Goal: Task Accomplishment & Management: Use online tool/utility

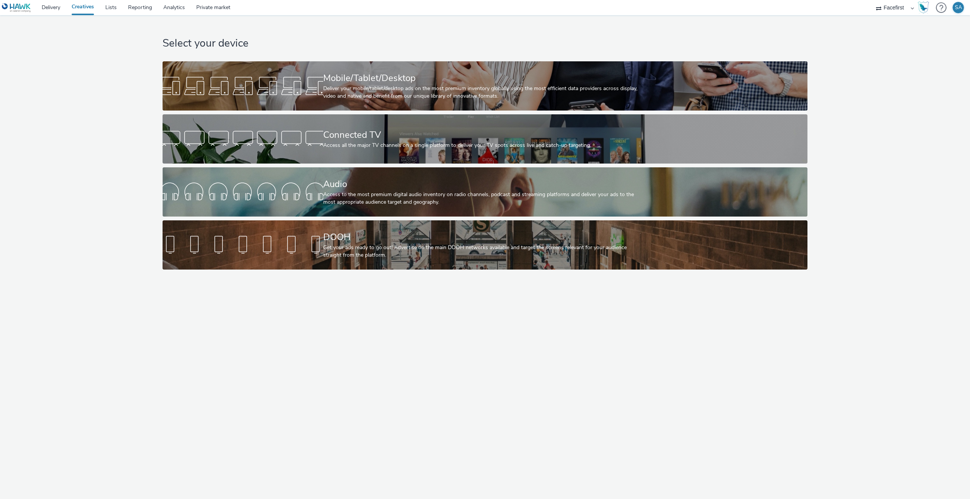
click at [885, 13] on select "Adseo AS Akademiet AS Amidays AS Apriil Digital AS AZERION Beagle Media Dentsu …" at bounding box center [894, 7] width 45 height 15
select select "ac009755-aa48-4799-8050-7a339a378eb8"
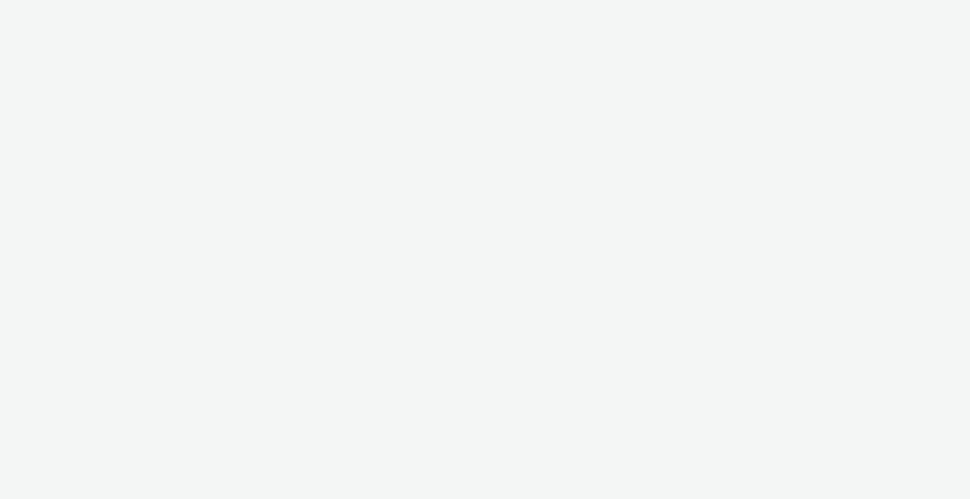
select select "ac009755-aa48-4799-8050-7a339a378eb8"
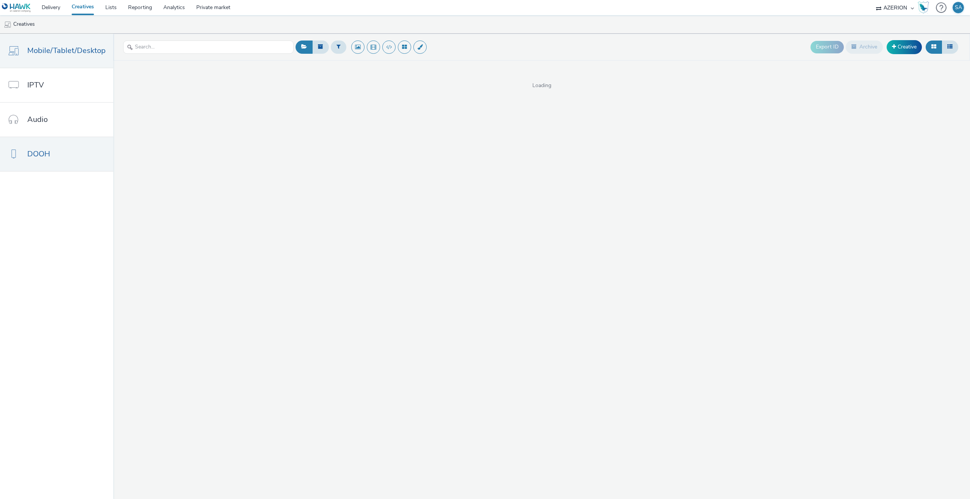
click at [19, 156] on link "DOOH" at bounding box center [56, 154] width 113 height 34
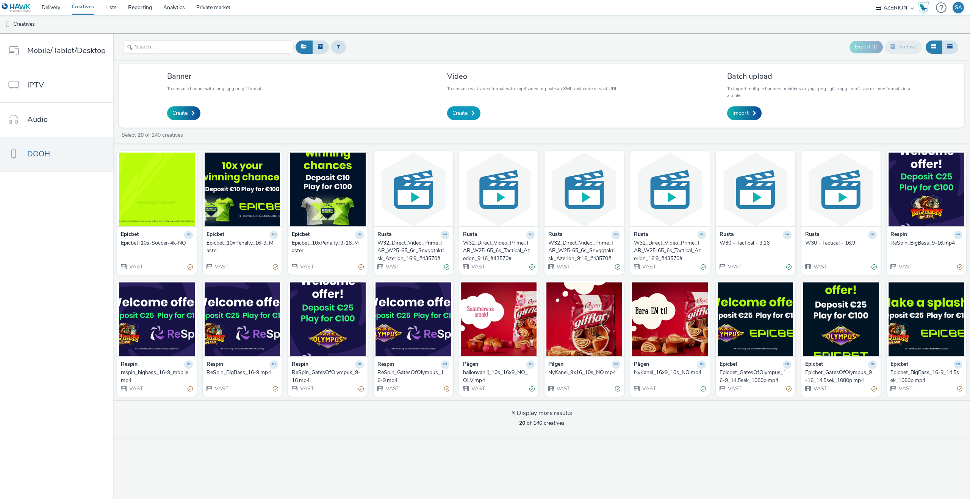
click at [465, 117] on span "Create" at bounding box center [459, 113] width 15 height 8
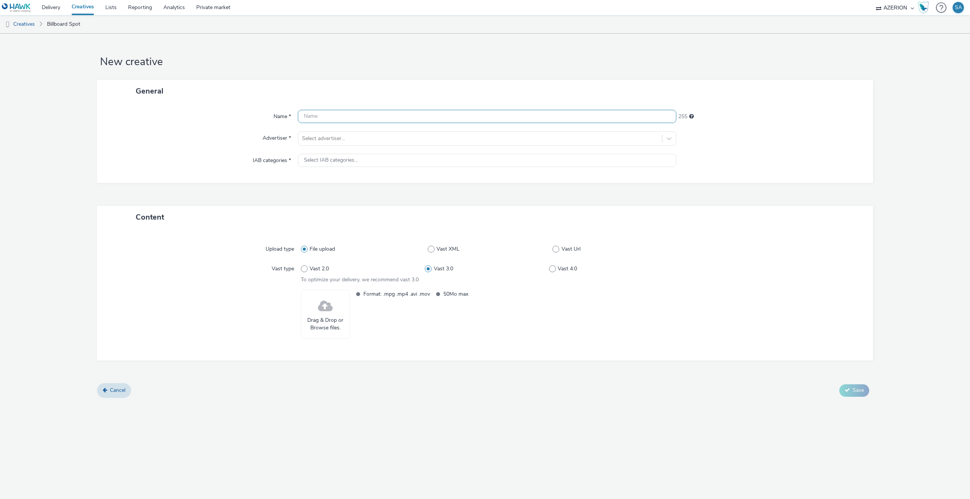
click at [388, 113] on input "text" at bounding box center [487, 116] width 378 height 13
type input "C"
type input "NITO - CV - 9x16"
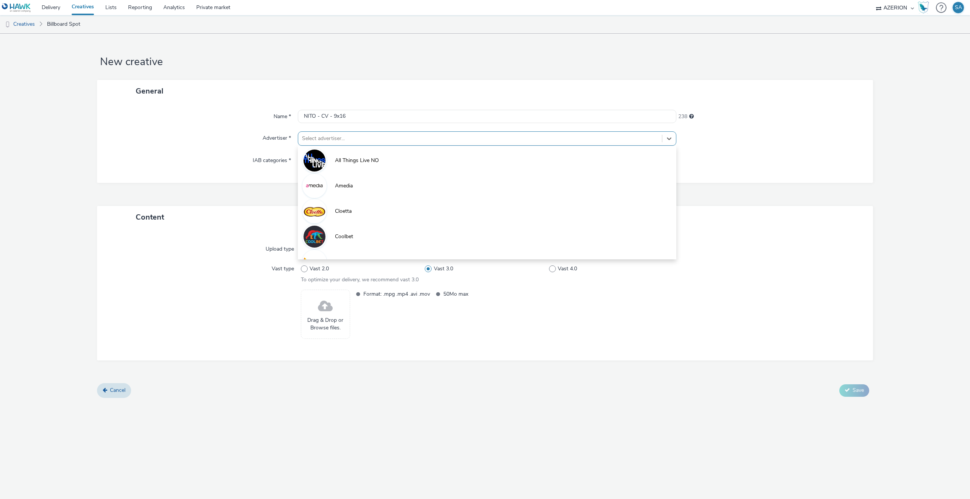
click at [397, 145] on div "Select advertiser..." at bounding box center [487, 138] width 378 height 14
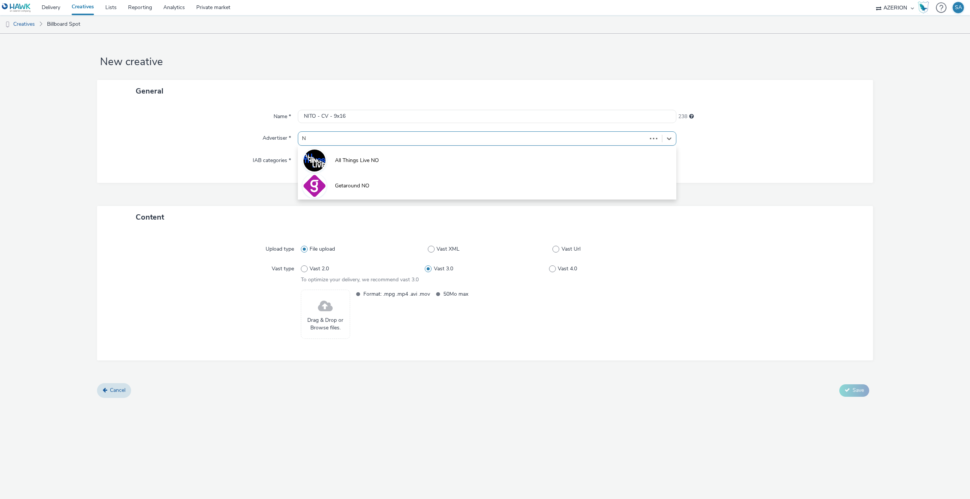
type input "Ni"
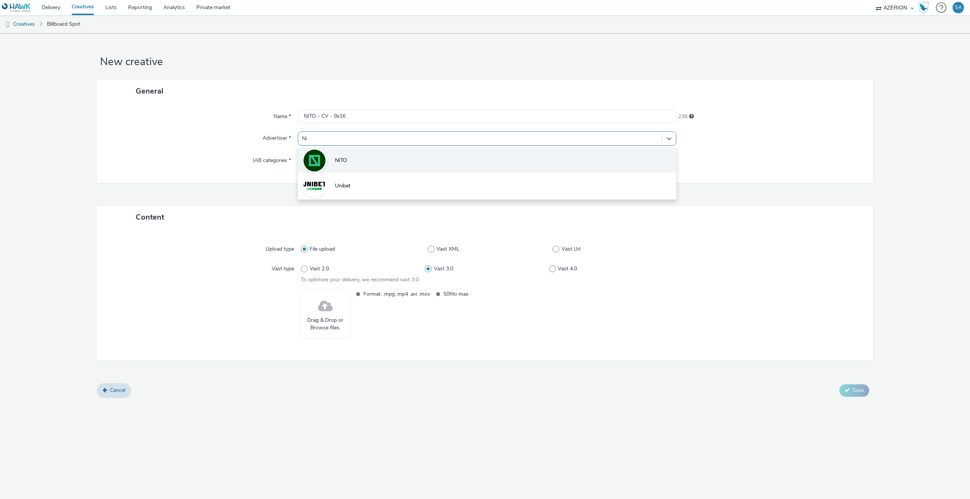
click at [318, 161] on img at bounding box center [314, 161] width 22 height 22
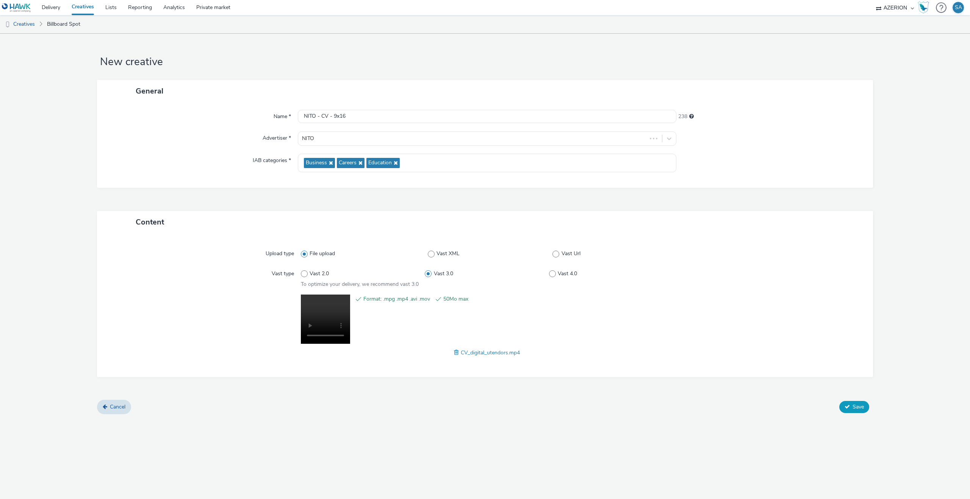
click at [847, 407] on icon at bounding box center [846, 406] width 5 height 5
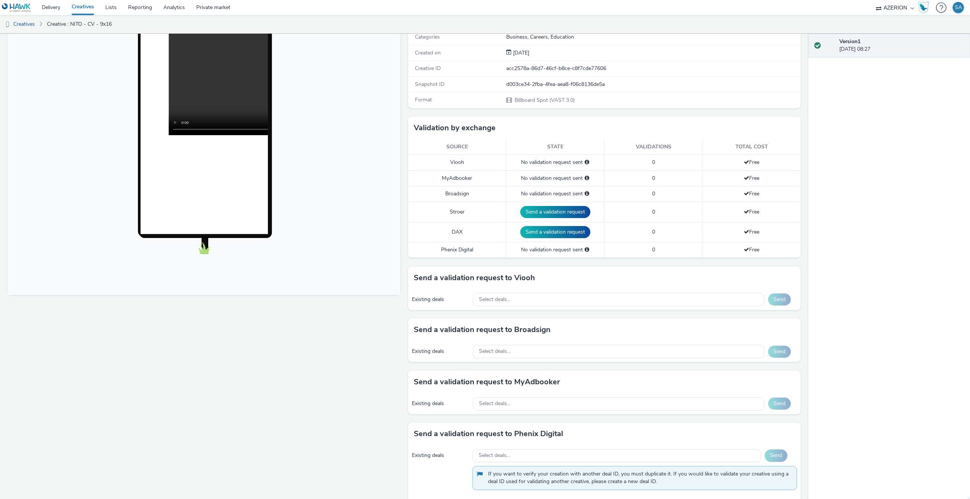
scroll to position [26, 0]
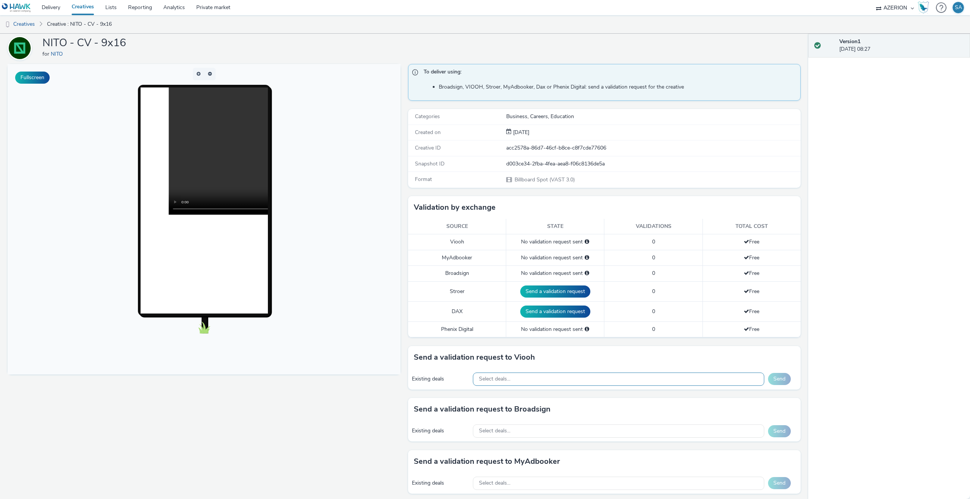
click at [577, 378] on div "Select deals..." at bounding box center [618, 379] width 291 height 13
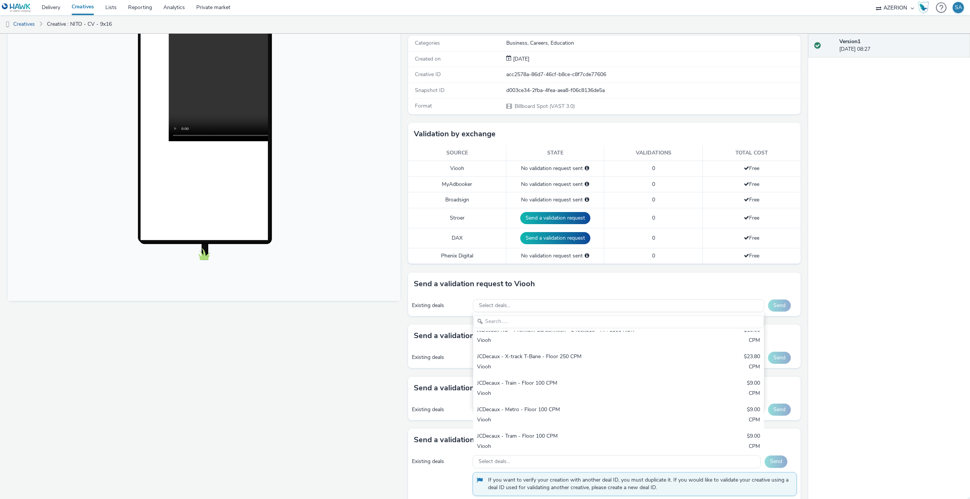
scroll to position [40, 0]
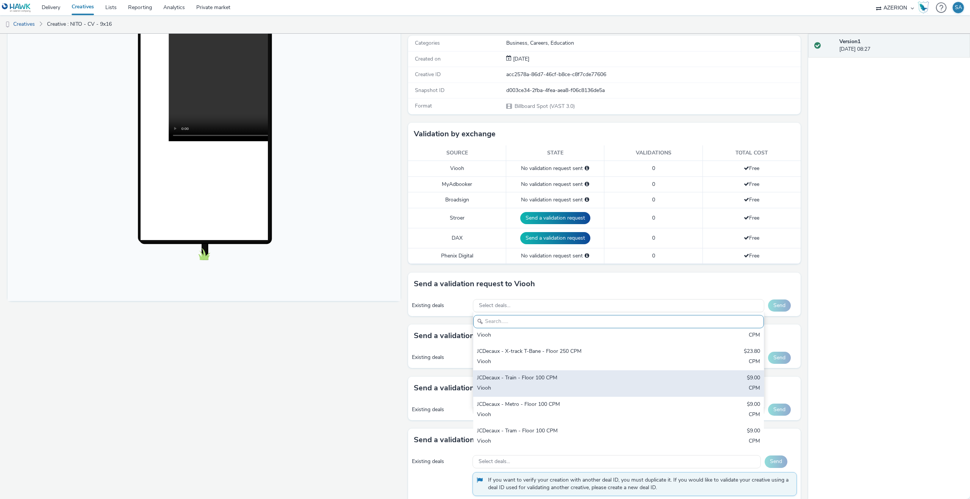
click at [513, 380] on div "JCDecaux - Train - Floor 100 CPM" at bounding box center [571, 378] width 188 height 9
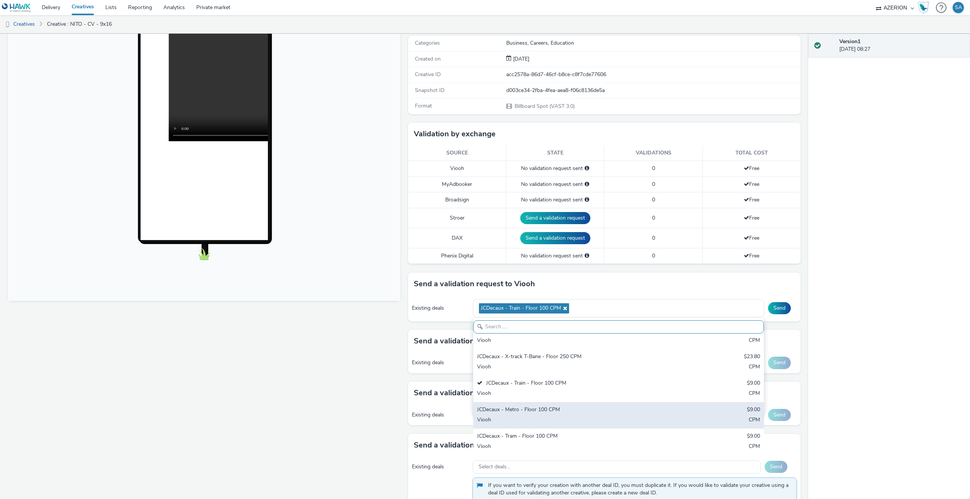
click at [528, 402] on div "JCDecaux - Metro - Floor 100 CPM $9.00 Viooh CPM" at bounding box center [618, 415] width 291 height 27
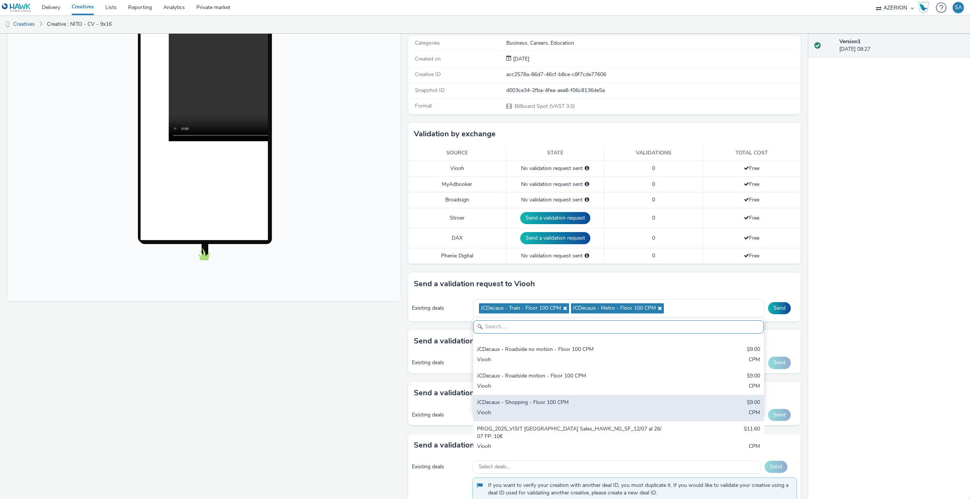
scroll to position [152, 0]
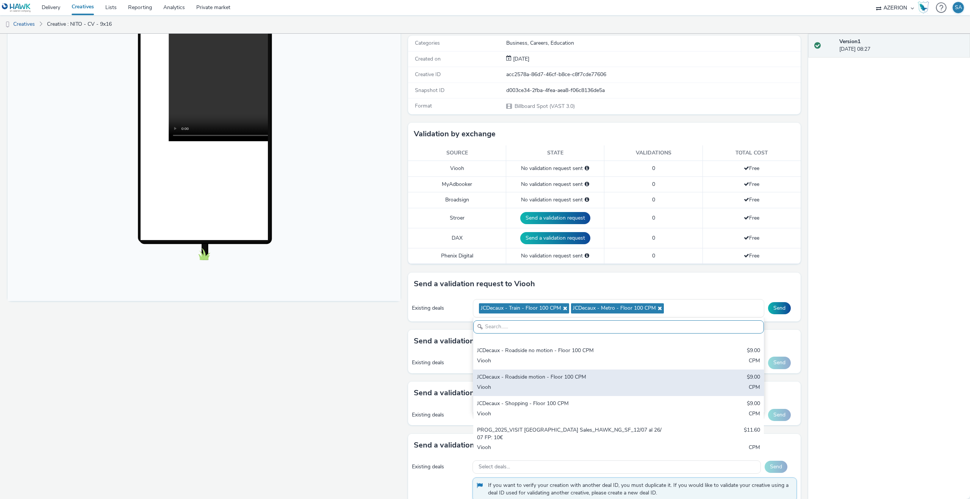
click at [569, 385] on div "Viooh" at bounding box center [571, 388] width 188 height 9
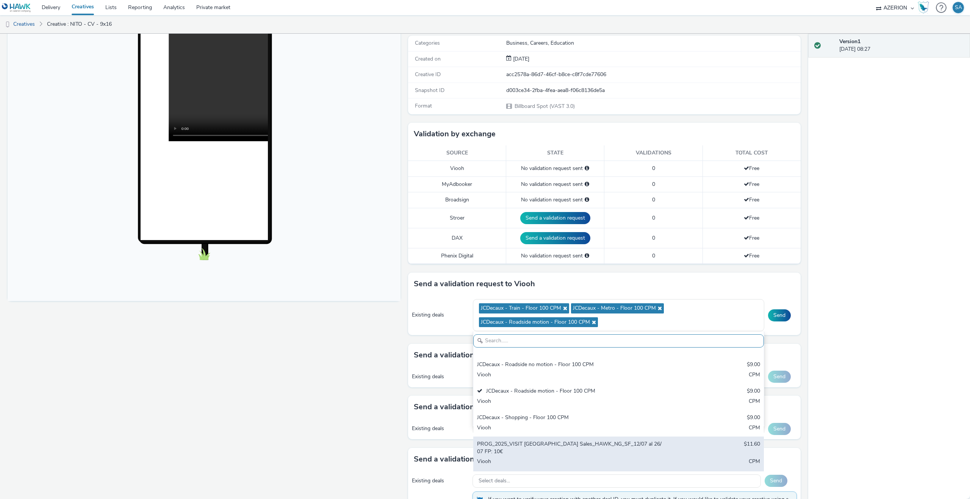
scroll to position [158, 0]
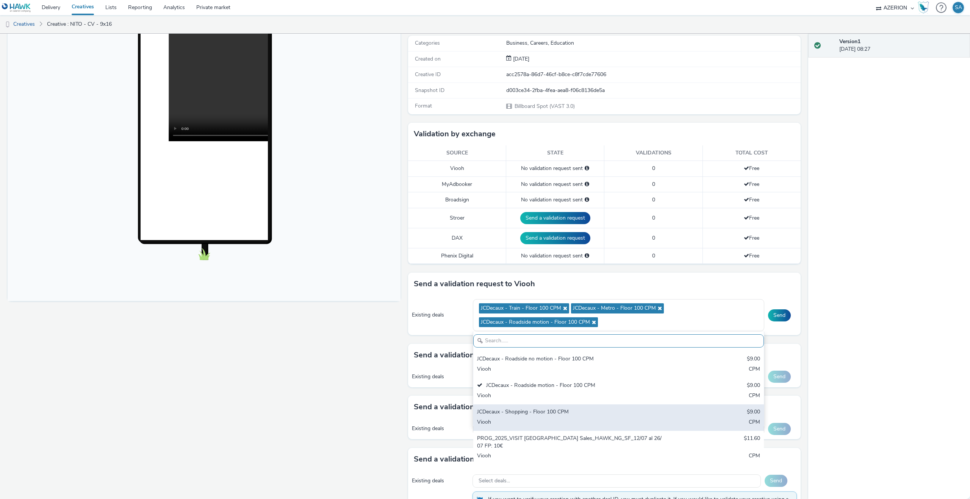
click at [582, 422] on div "Viooh" at bounding box center [571, 423] width 188 height 9
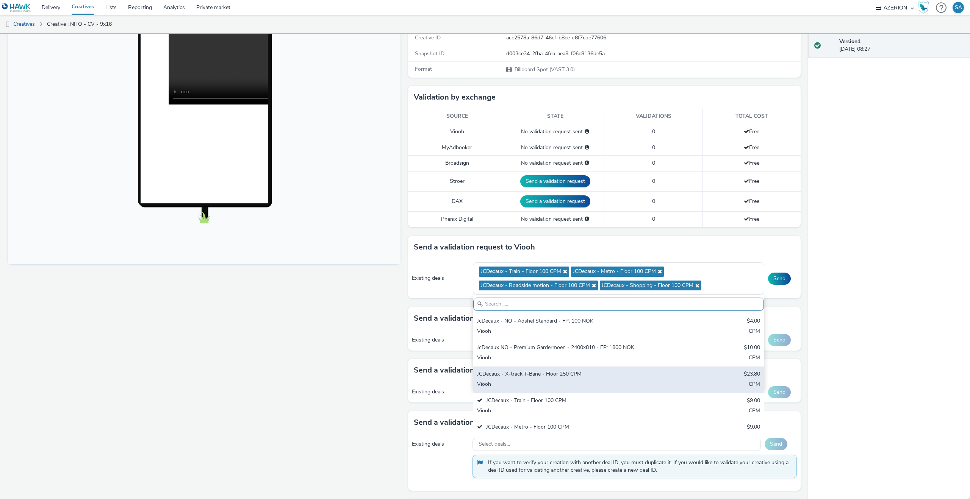
scroll to position [120, 0]
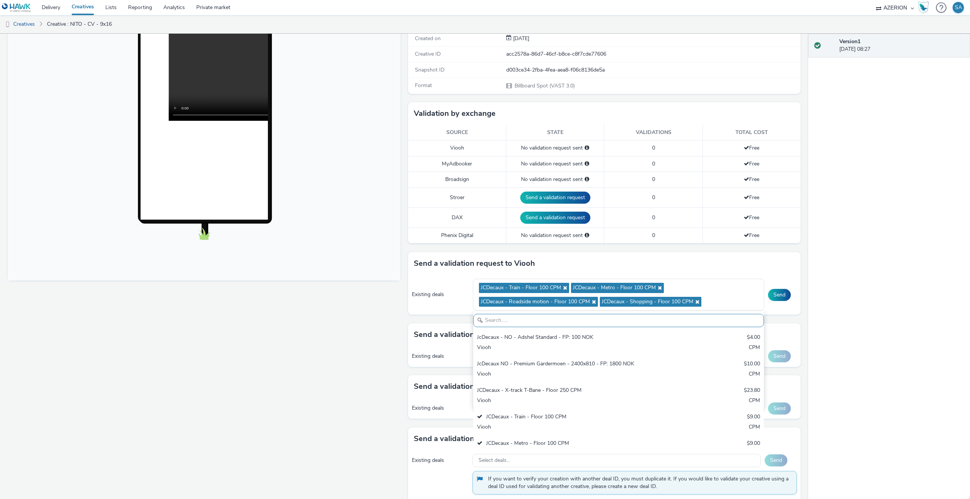
click at [783, 306] on div "Existing deals JCDecaux - Train - Floor 100 CPM JCDecaux - Metro - Floor 100 CP…" at bounding box center [604, 295] width 393 height 40
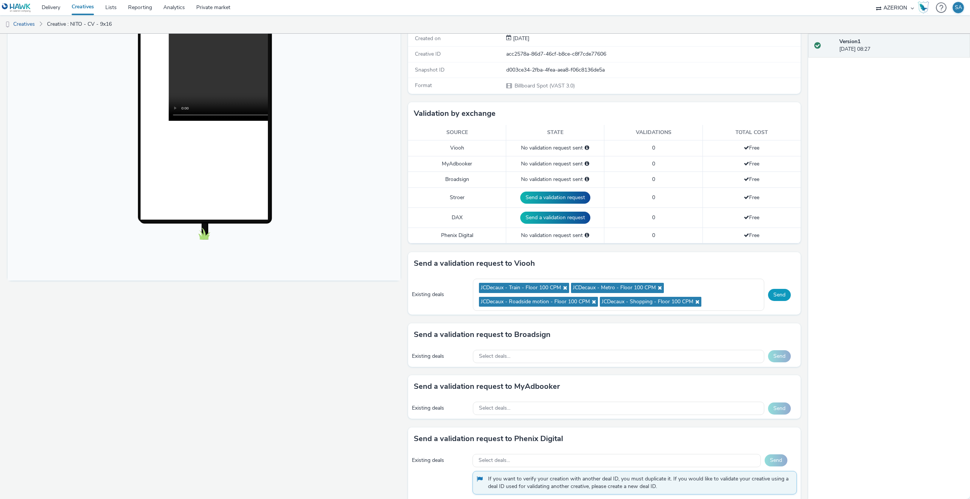
click at [777, 297] on button "Send" at bounding box center [779, 295] width 23 height 12
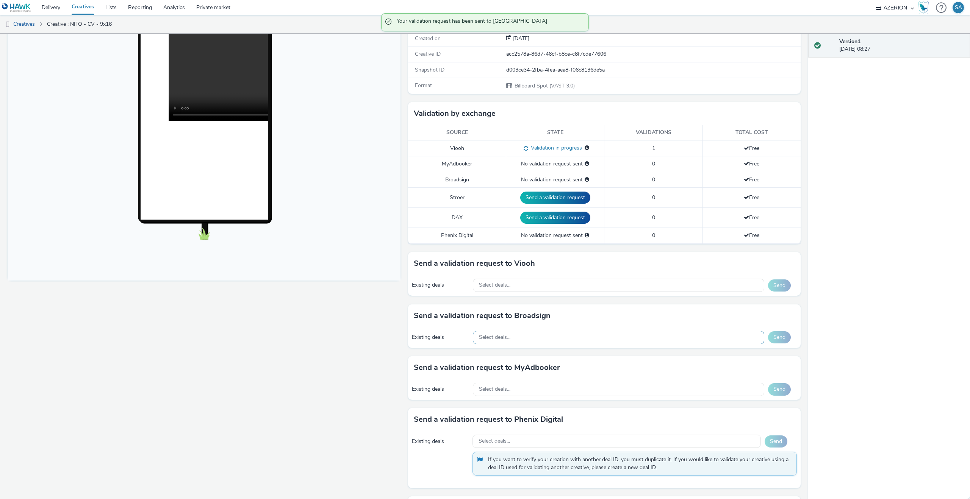
click at [682, 336] on div "Select deals..." at bounding box center [618, 337] width 291 height 13
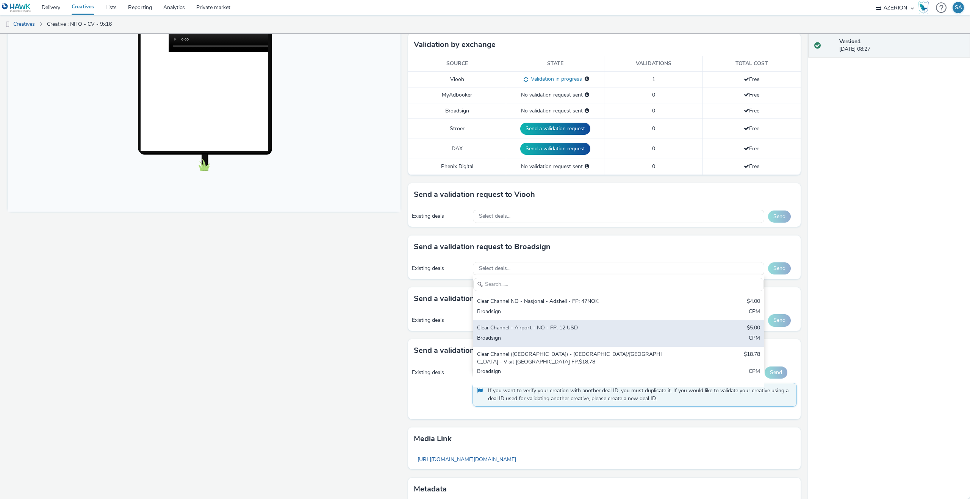
scroll to position [198, 0]
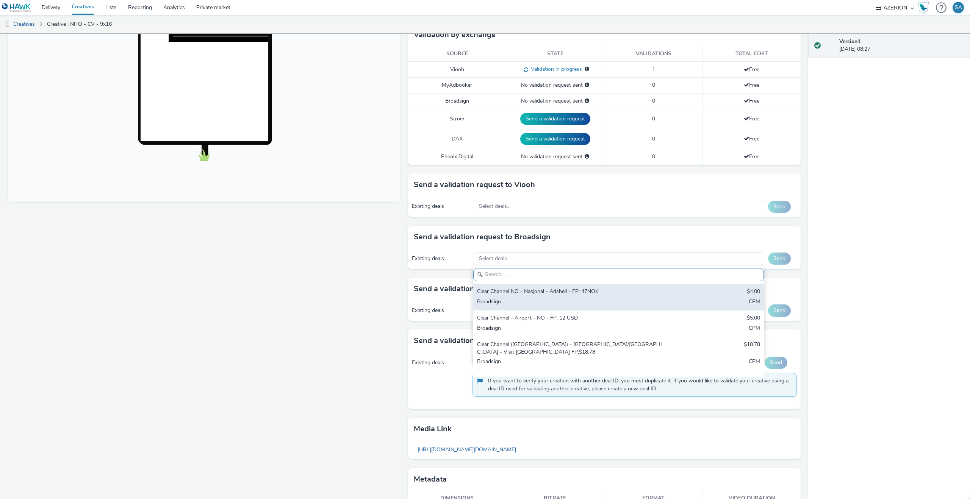
click at [587, 300] on div "Broadsign" at bounding box center [571, 302] width 188 height 9
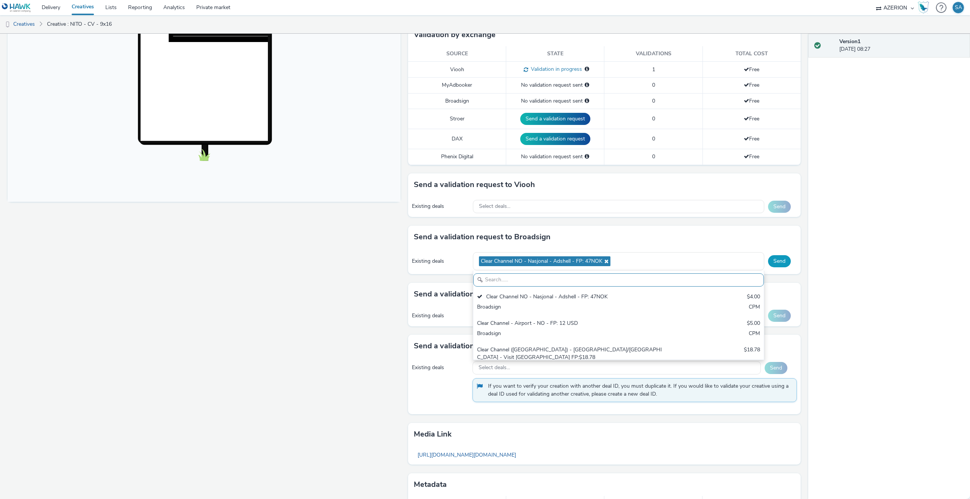
click at [784, 264] on button "Send" at bounding box center [779, 261] width 23 height 12
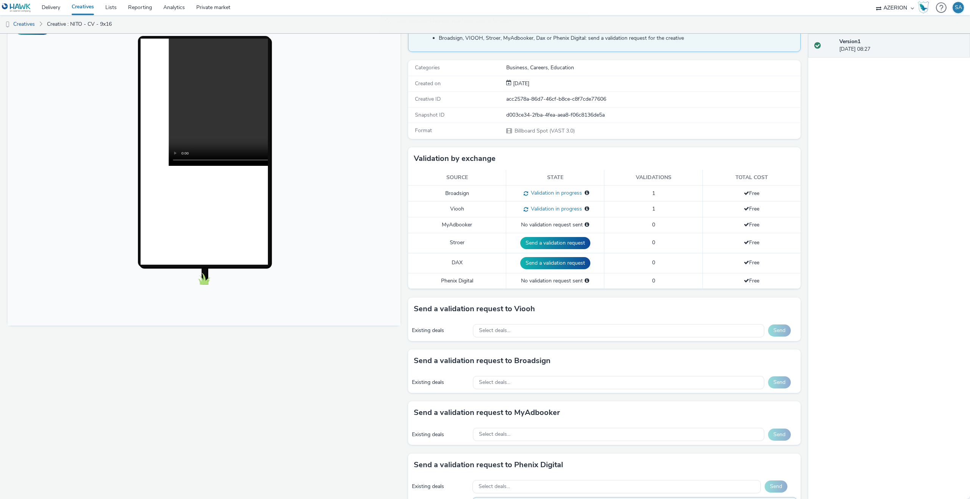
scroll to position [0, 0]
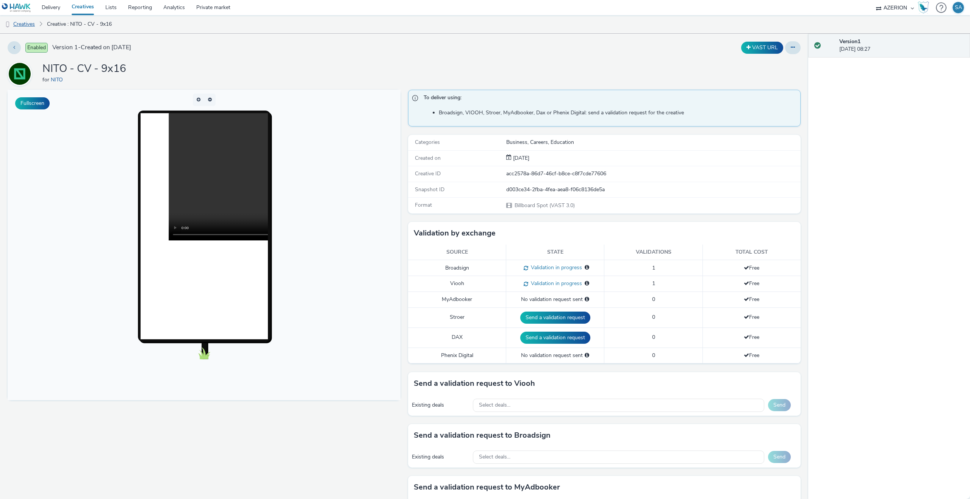
click at [34, 25] on link "Creatives" at bounding box center [19, 24] width 39 height 18
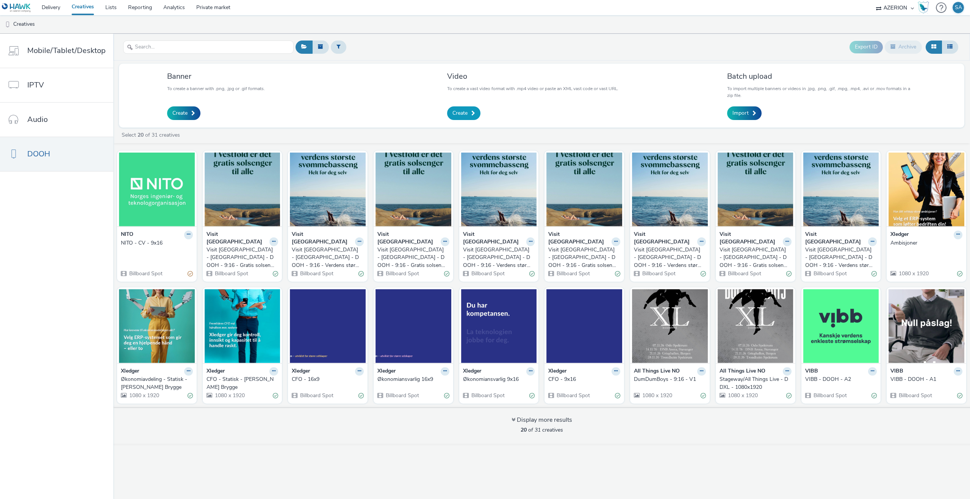
click at [469, 111] on link "Create" at bounding box center [463, 113] width 33 height 14
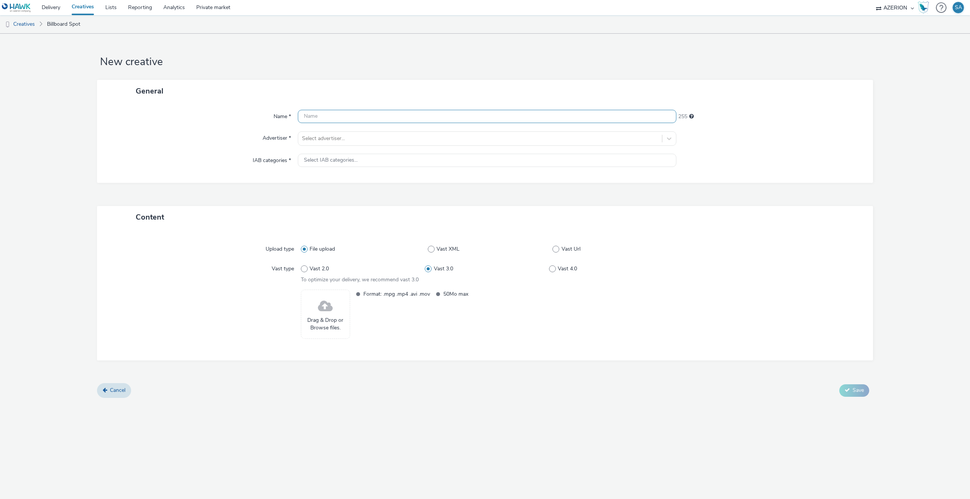
click at [398, 111] on input "text" at bounding box center [487, 116] width 378 height 13
type input "NITO - Uhell 2 - 9x16"
click at [346, 139] on div at bounding box center [480, 138] width 356 height 9
type input "NITO"
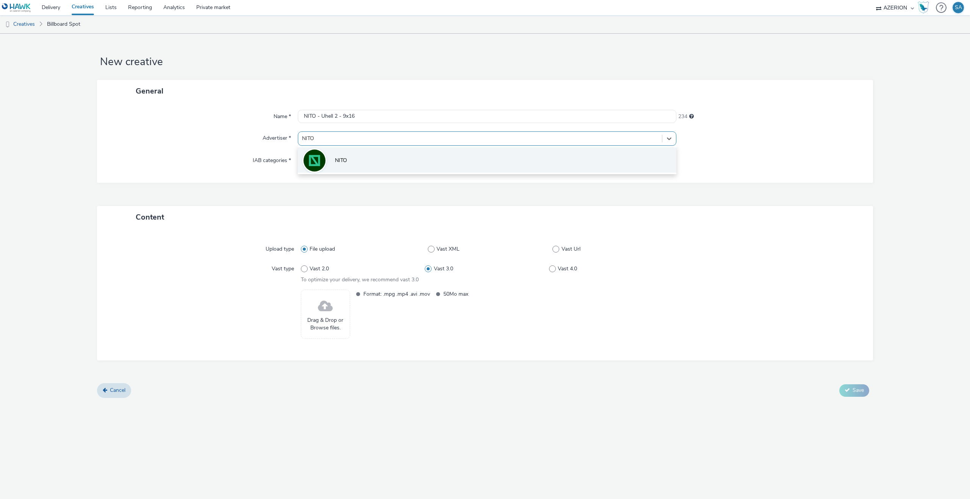
click at [320, 170] on div at bounding box center [314, 160] width 24 height 24
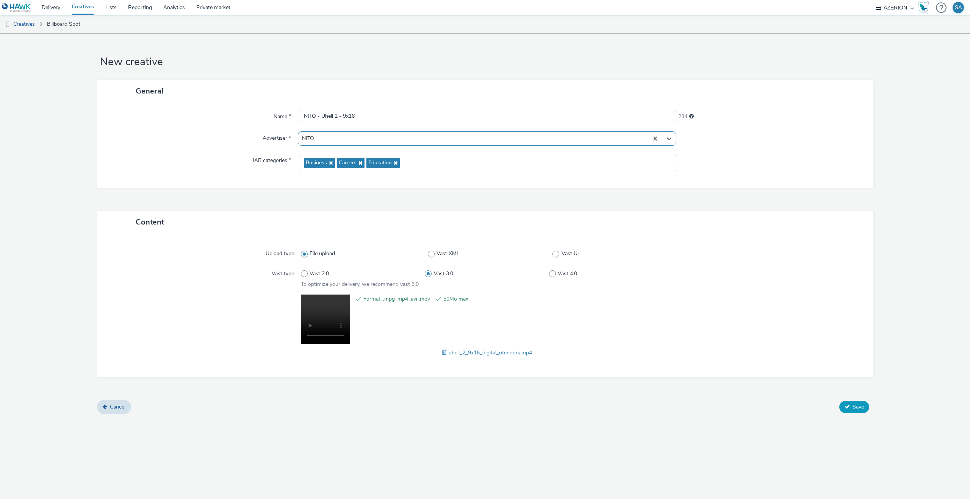
click at [848, 411] on button "Save" at bounding box center [854, 407] width 30 height 12
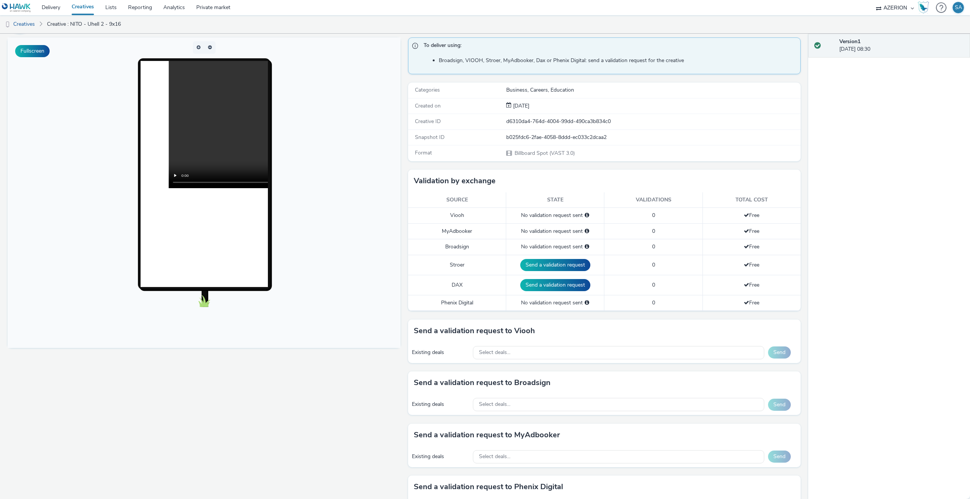
scroll to position [46, 0]
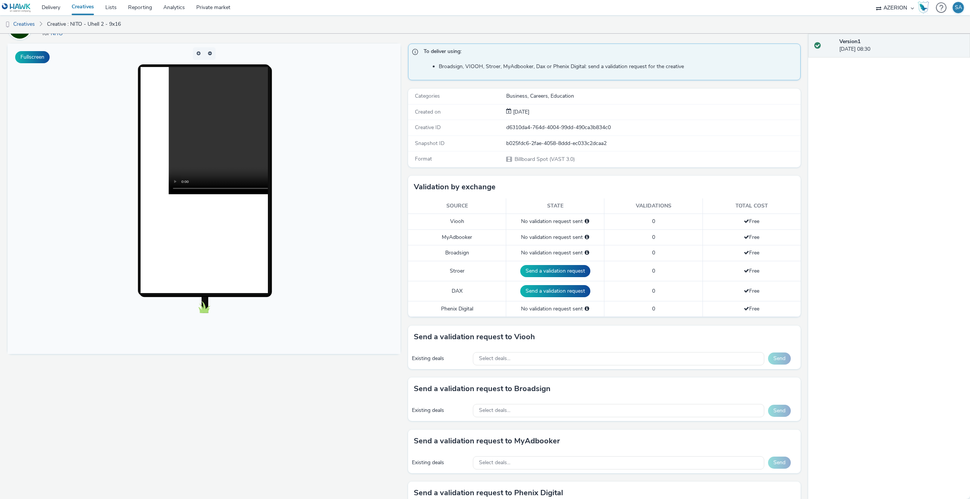
click at [595, 366] on div "Existing deals Select deals... Send" at bounding box center [604, 359] width 393 height 21
click at [594, 361] on div "Select deals..." at bounding box center [618, 358] width 291 height 13
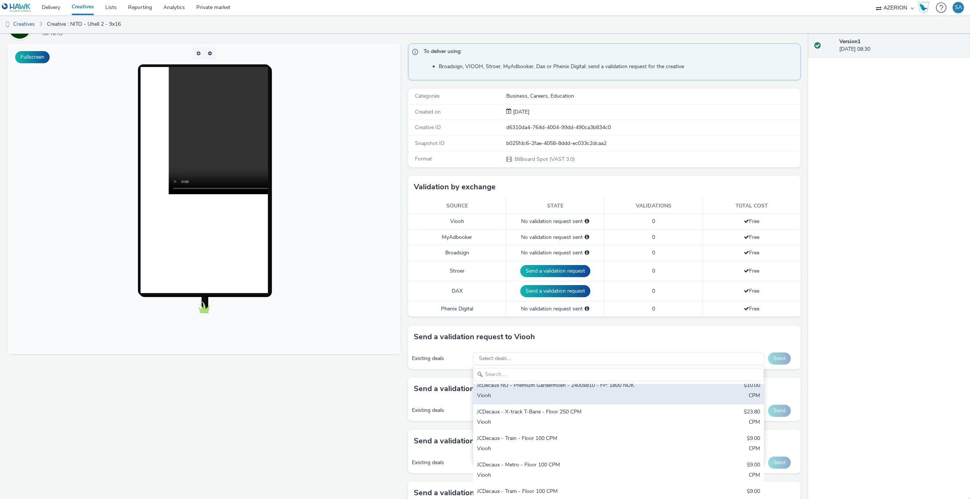
scroll to position [44, 0]
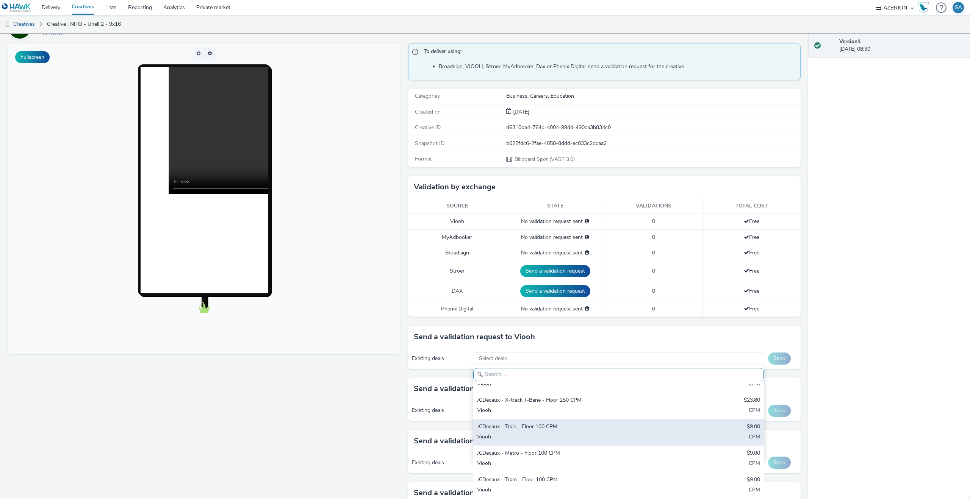
click at [552, 435] on div "Viooh" at bounding box center [571, 437] width 188 height 9
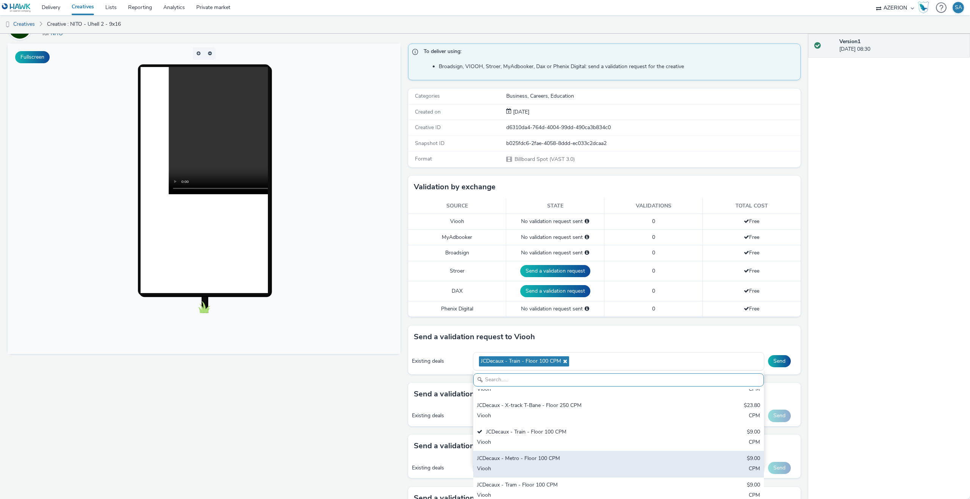
click at [547, 459] on div "JCDecaux - Metro - Floor 100 CPM" at bounding box center [571, 459] width 188 height 9
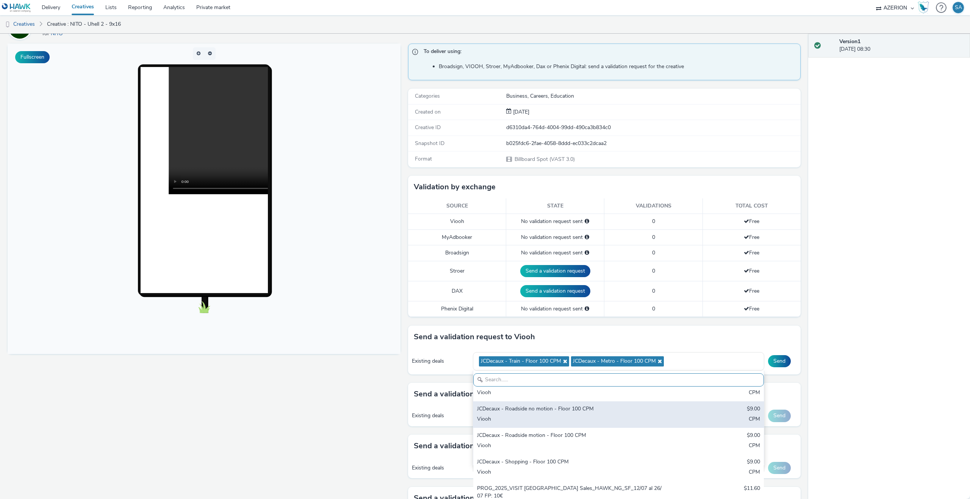
scroll to position [151, 0]
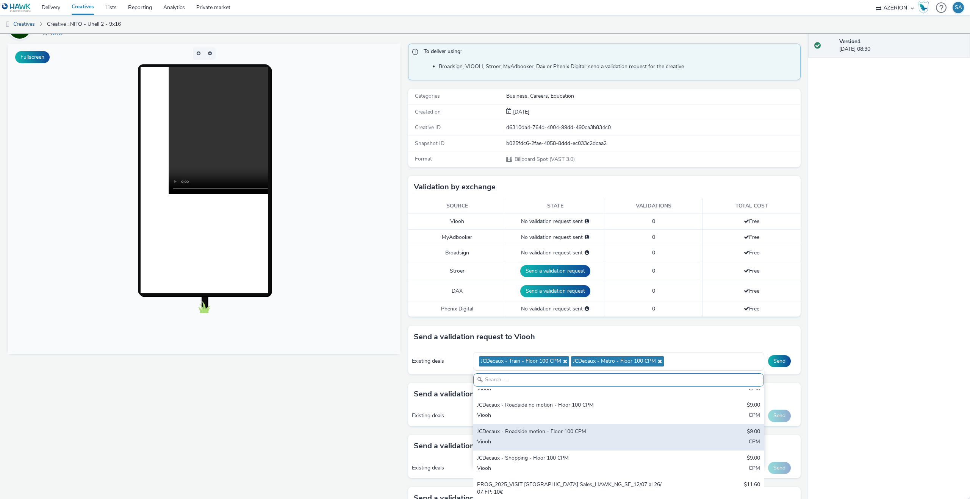
click at [553, 440] on div "Viooh" at bounding box center [571, 442] width 188 height 9
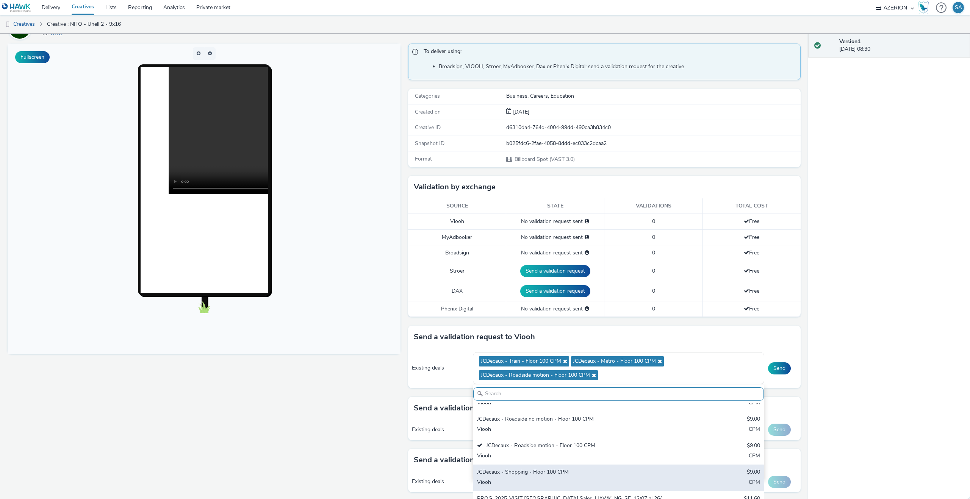
click at [549, 472] on div "JCDecaux - Shopping - Floor 100 CPM" at bounding box center [571, 473] width 188 height 9
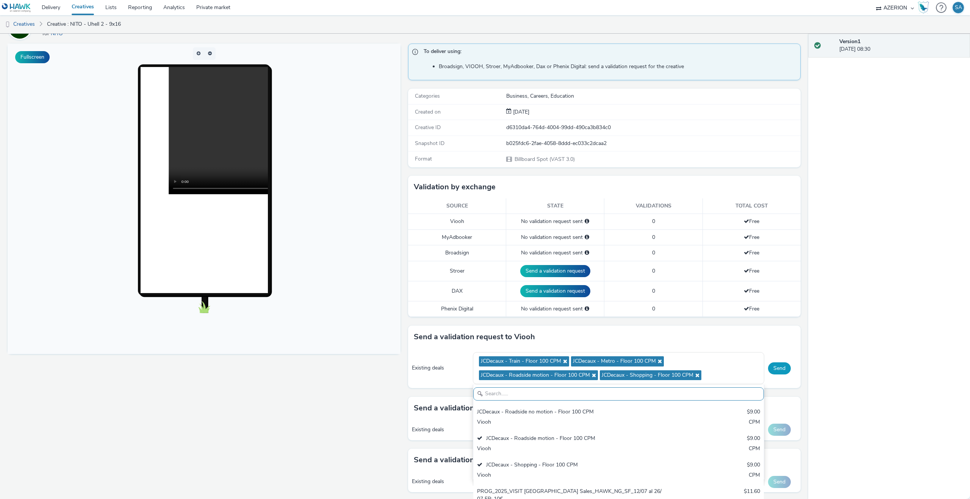
click at [777, 371] on button "Send" at bounding box center [779, 369] width 23 height 12
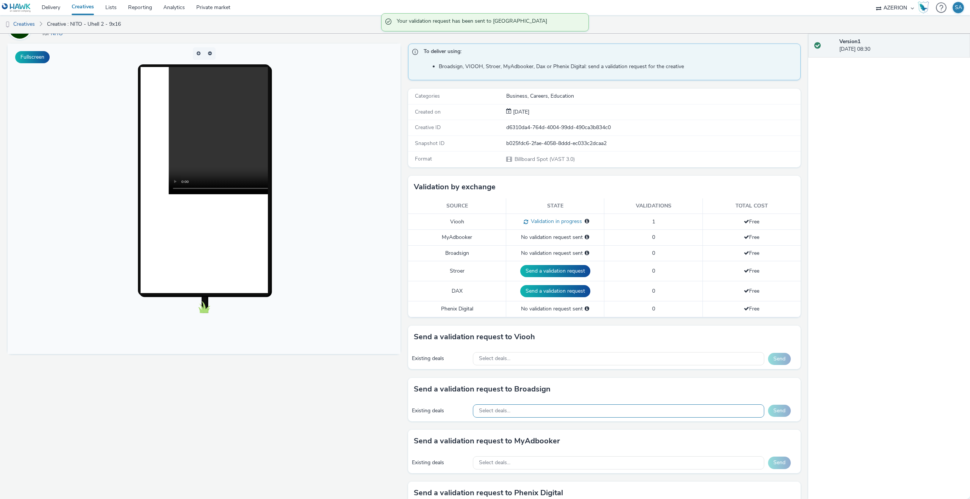
click at [571, 412] on div "Select deals..." at bounding box center [618, 411] width 291 height 13
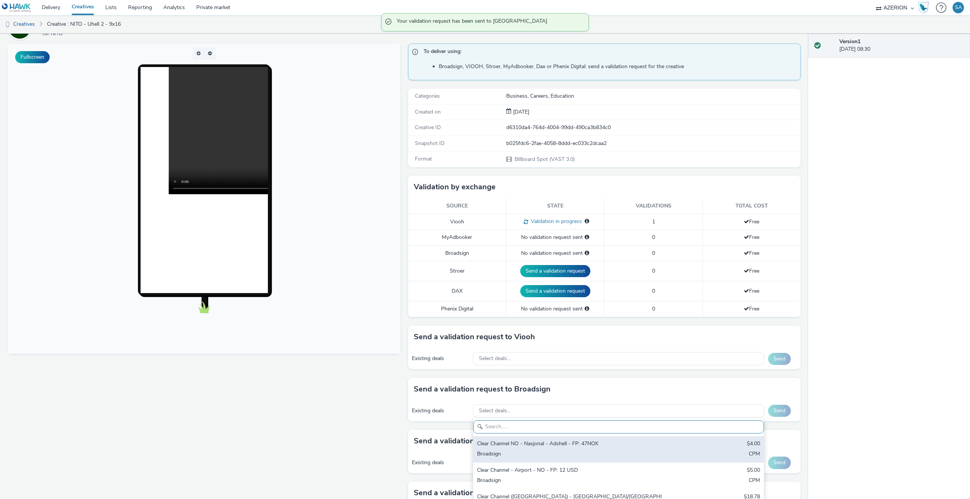
click at [563, 443] on div "Clear Channel NO - Nasjonal - Adshell - FP: 47NOK" at bounding box center [571, 444] width 188 height 9
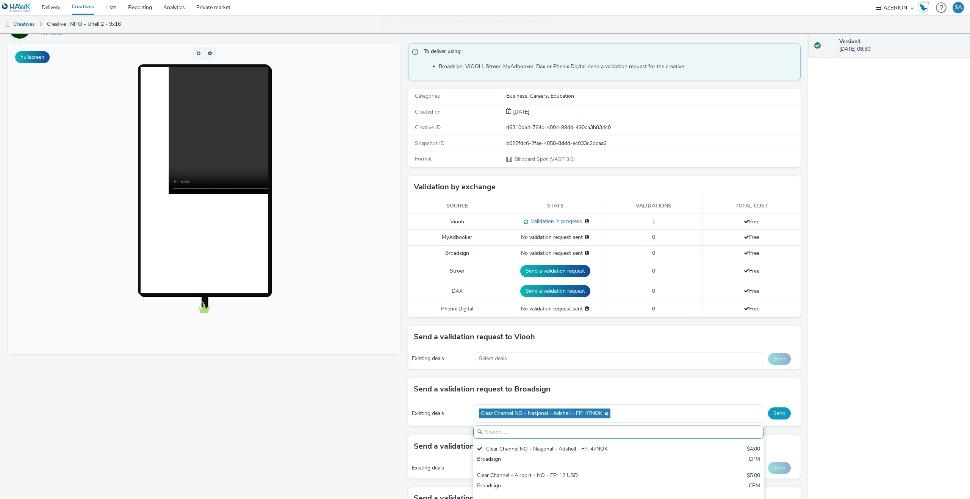
click at [785, 413] on button "Send" at bounding box center [779, 414] width 23 height 12
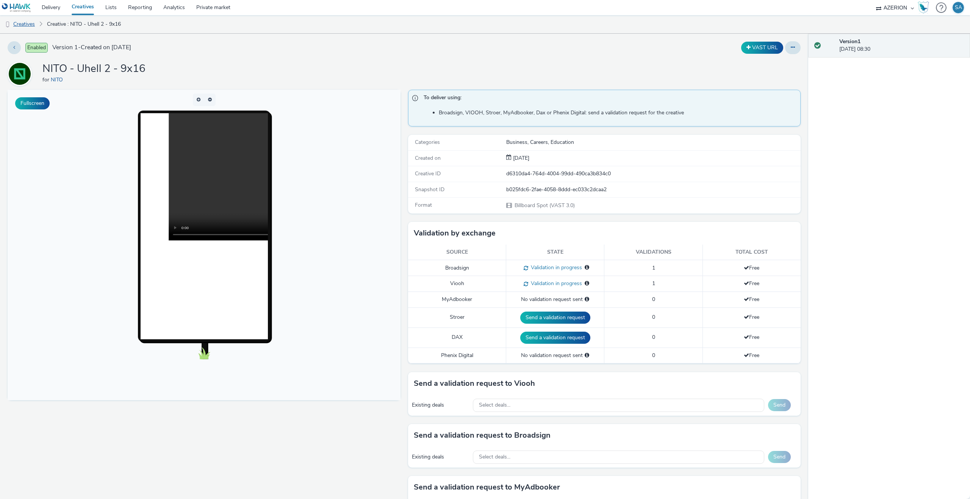
click at [25, 27] on link "Creatives" at bounding box center [19, 24] width 39 height 18
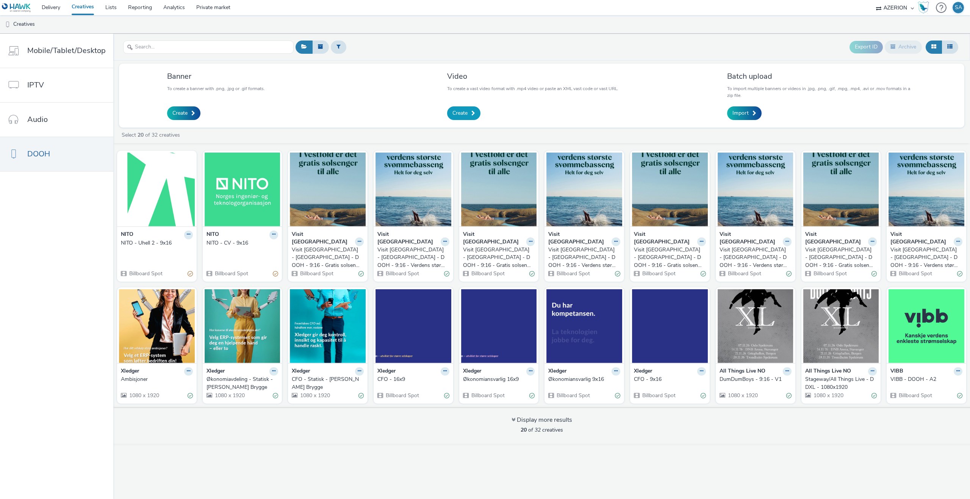
click at [462, 119] on link "Create" at bounding box center [463, 113] width 33 height 14
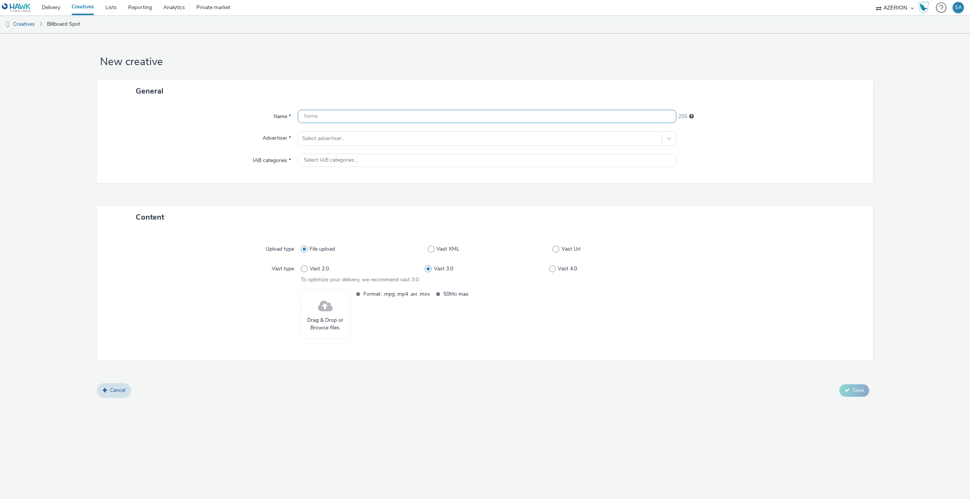
click at [403, 122] on input "text" at bounding box center [487, 116] width 378 height 13
type input "NITO - Trygg 2 - 9x16"
click at [375, 141] on div at bounding box center [480, 138] width 356 height 9
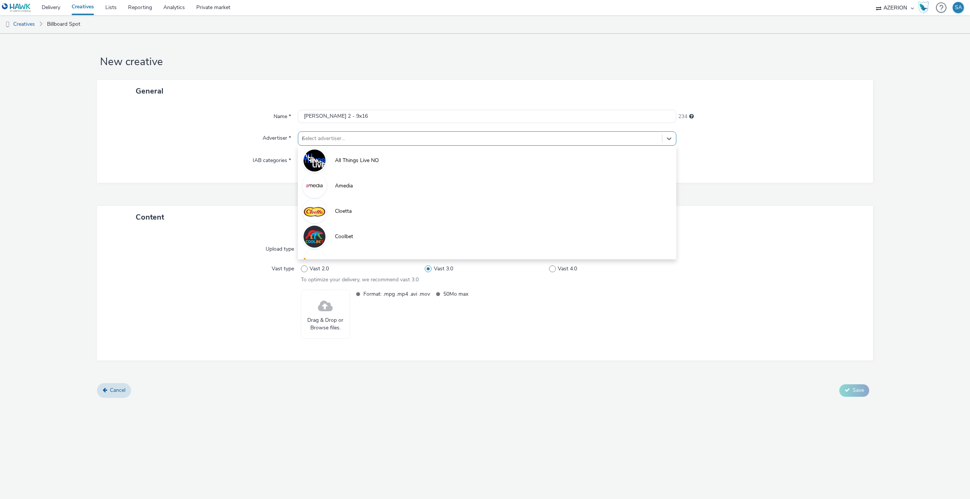
type input "ni"
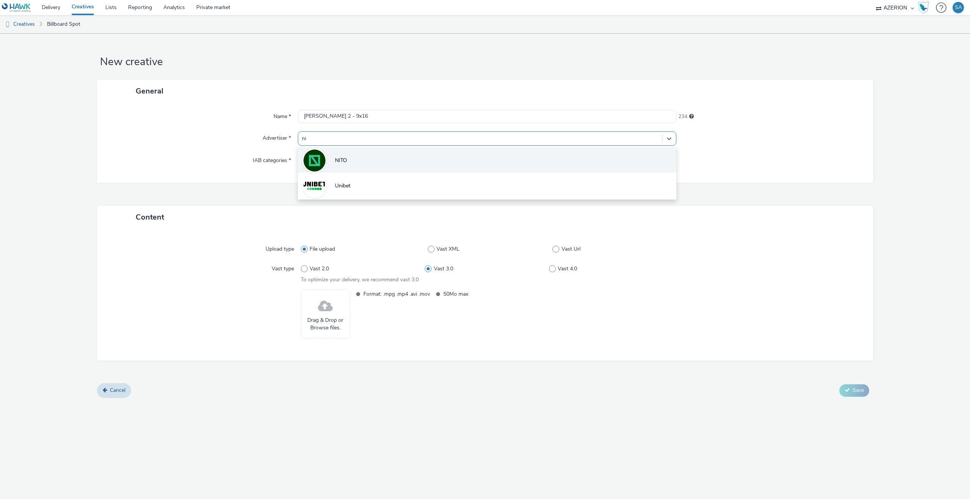
click at [360, 161] on li "NITO" at bounding box center [487, 159] width 378 height 25
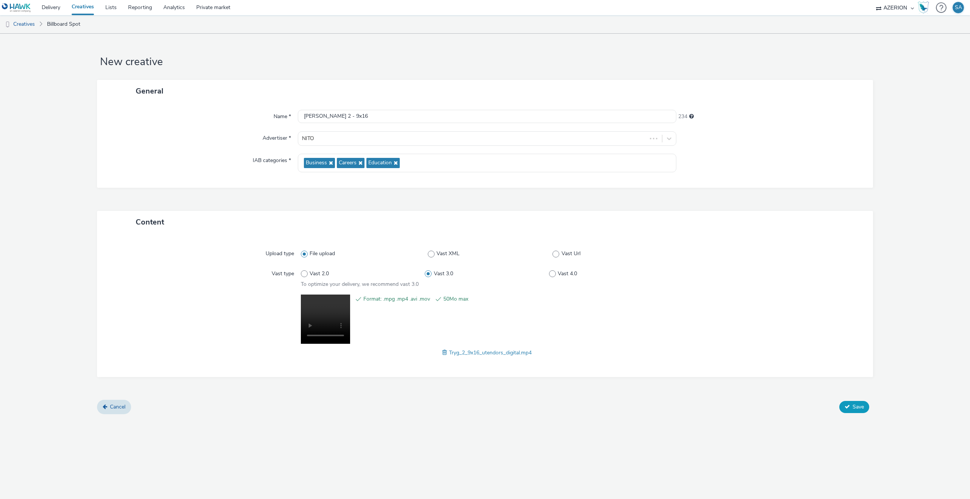
click at [849, 401] on button "Save" at bounding box center [854, 407] width 30 height 12
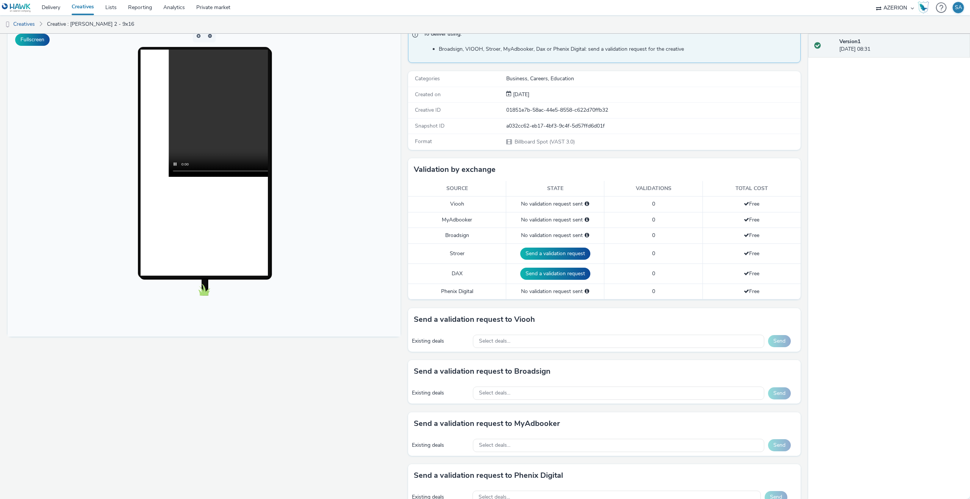
scroll to position [81, 0]
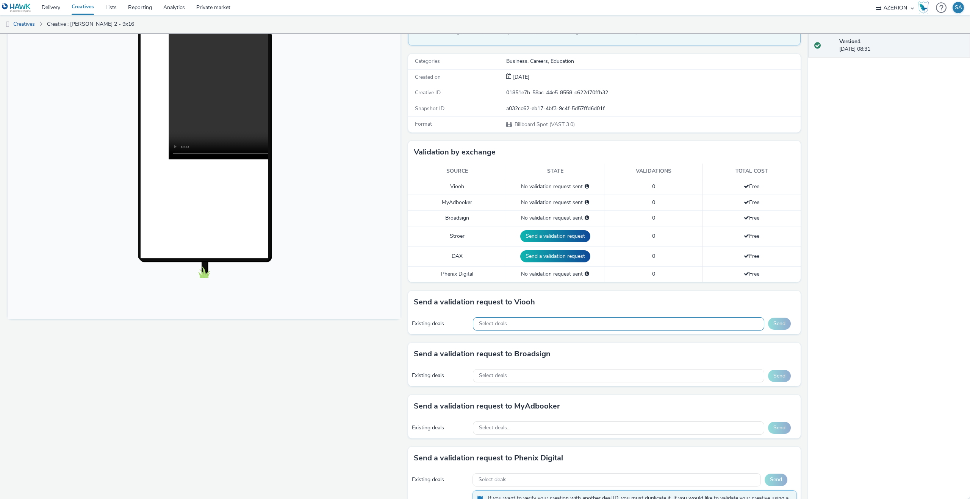
click at [611, 327] on div "Select deals..." at bounding box center [618, 323] width 291 height 13
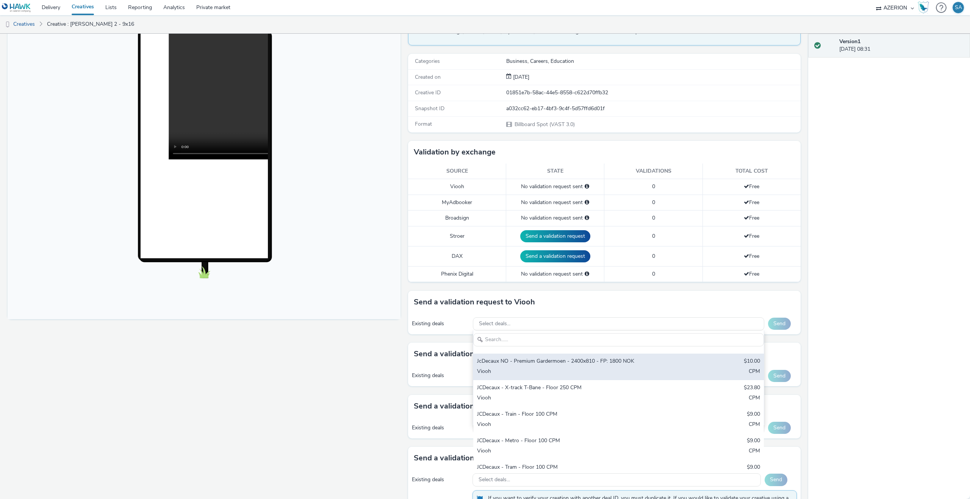
scroll to position [28, 0]
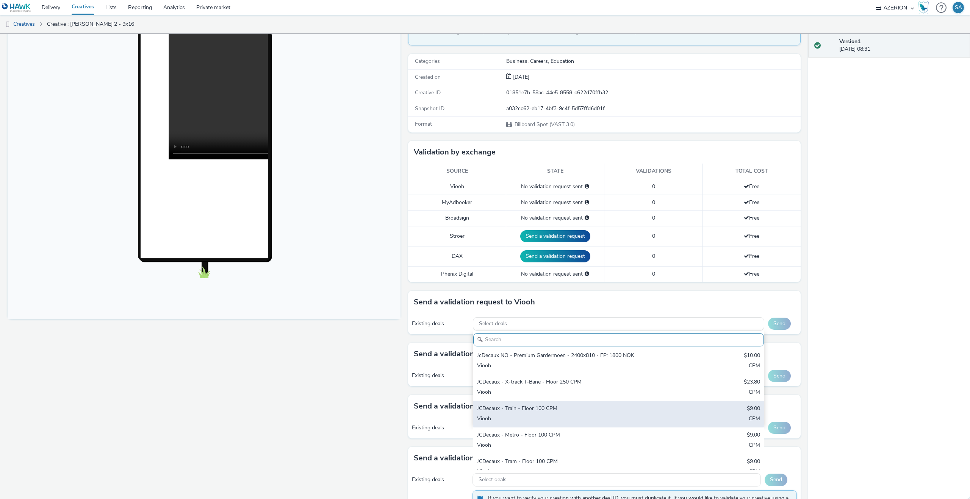
click at [566, 413] on div "JCDecaux - Train - Floor 100 CPM" at bounding box center [571, 409] width 188 height 9
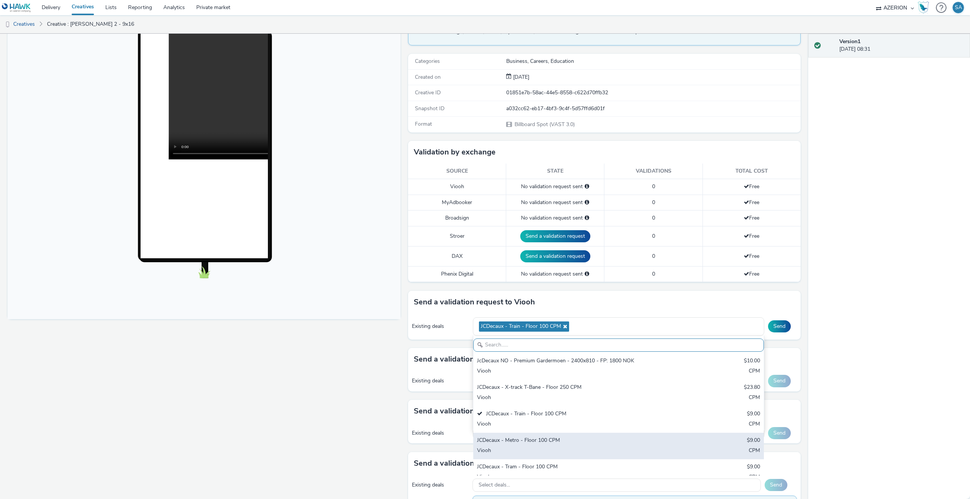
click at [561, 445] on div "JCDecaux - Metro - Floor 100 CPM $9.00 Viooh CPM" at bounding box center [618, 446] width 291 height 27
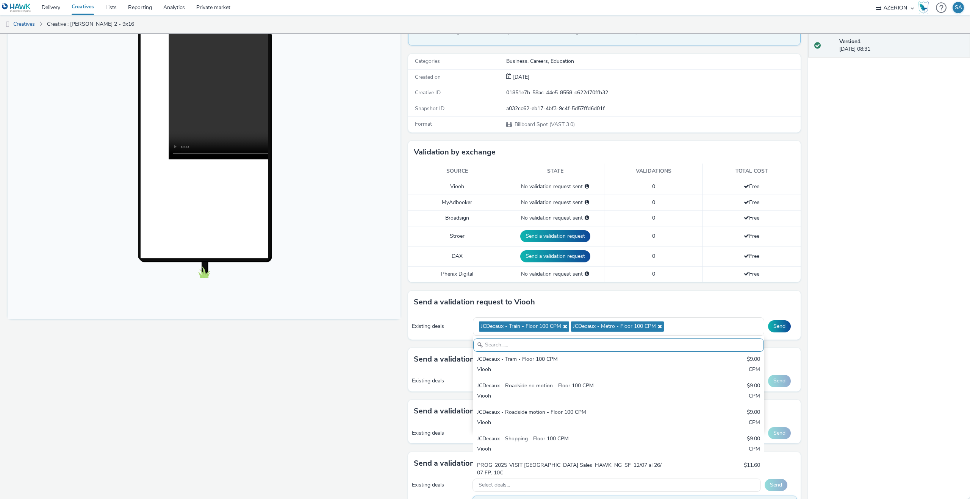
scroll to position [139, 0]
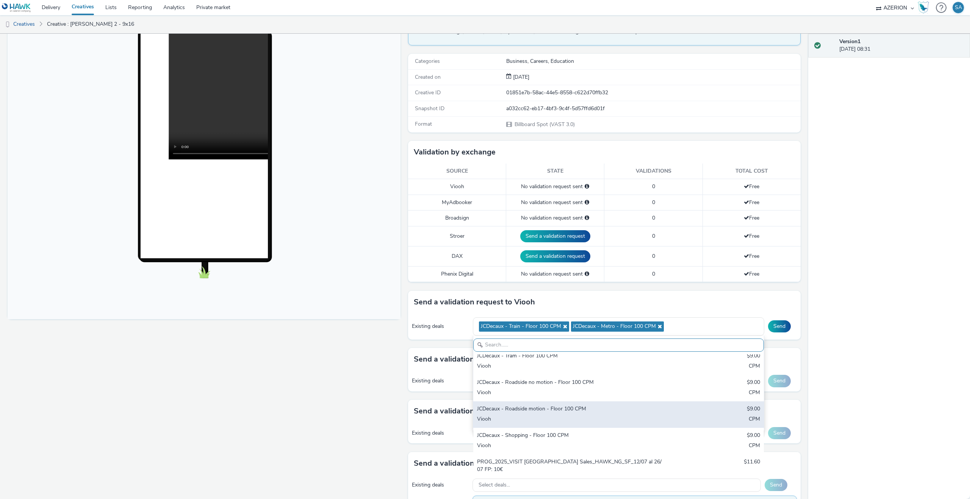
click at [566, 411] on div "JCDecaux - Roadside motion - Floor 100 CPM" at bounding box center [571, 409] width 188 height 9
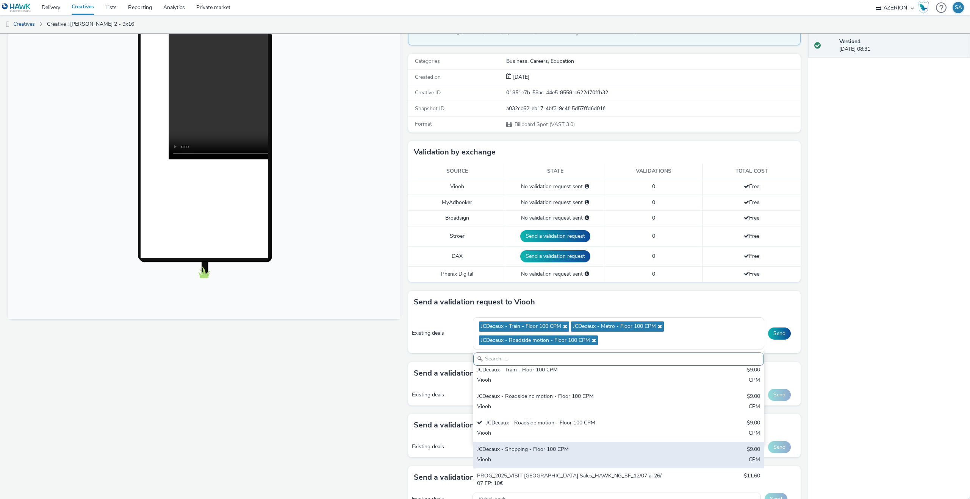
click at [551, 453] on div "JCDecaux - Shopping - Floor 100 CPM" at bounding box center [571, 450] width 188 height 9
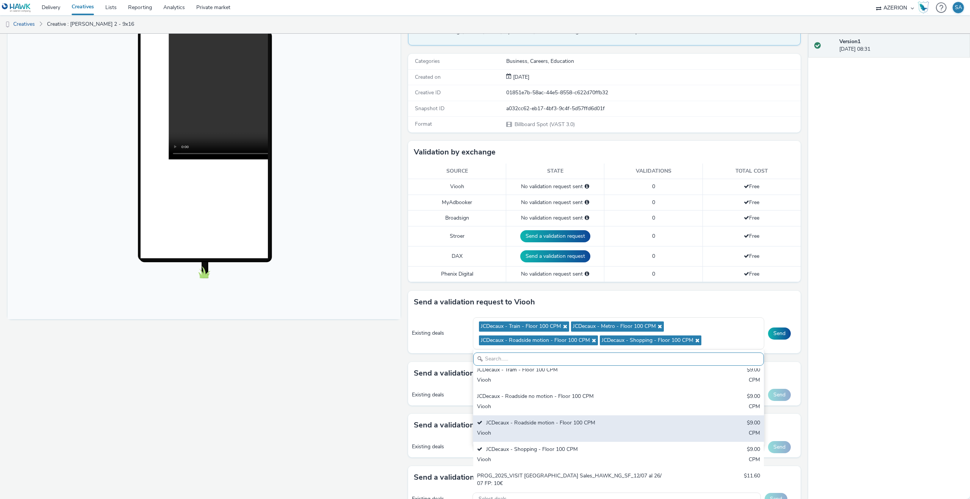
scroll to position [158, 0]
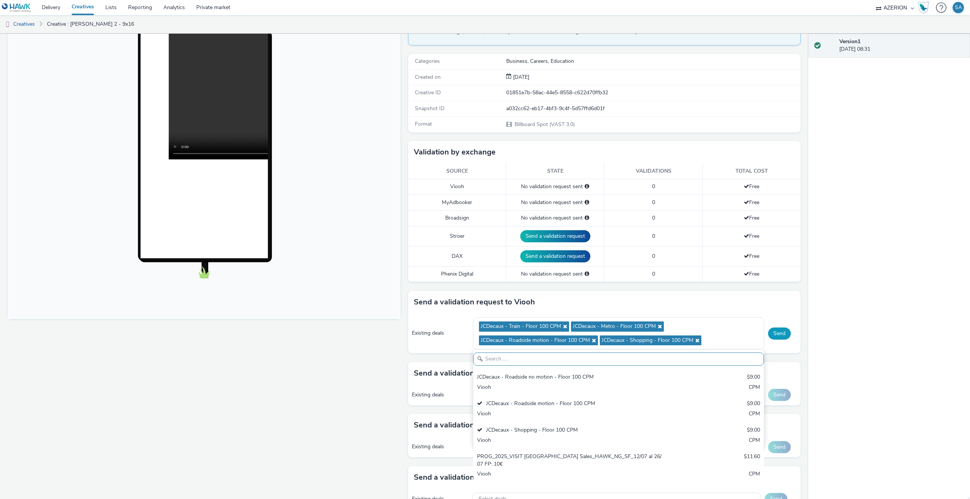
click at [772, 333] on button "Send" at bounding box center [779, 334] width 23 height 12
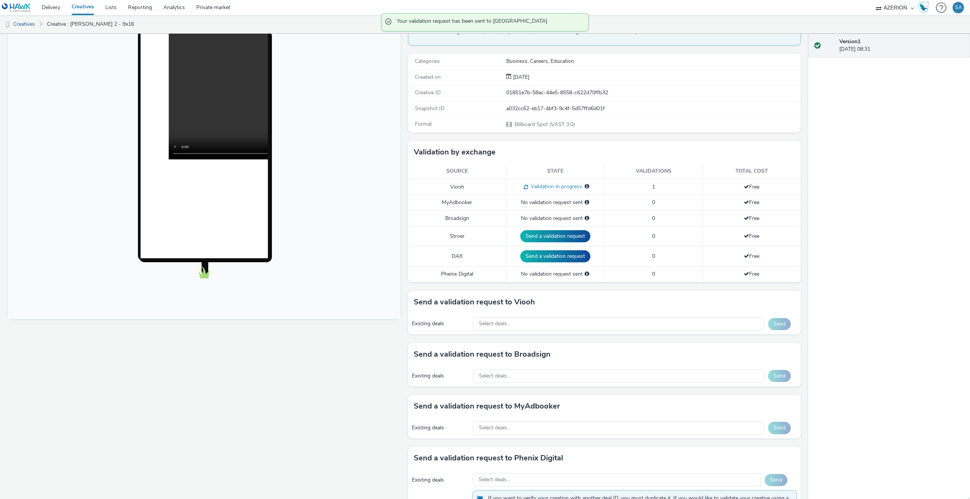
click at [550, 383] on div "Existing deals Select deals... Send" at bounding box center [604, 376] width 393 height 21
click at [550, 379] on div "Select deals..." at bounding box center [618, 376] width 291 height 13
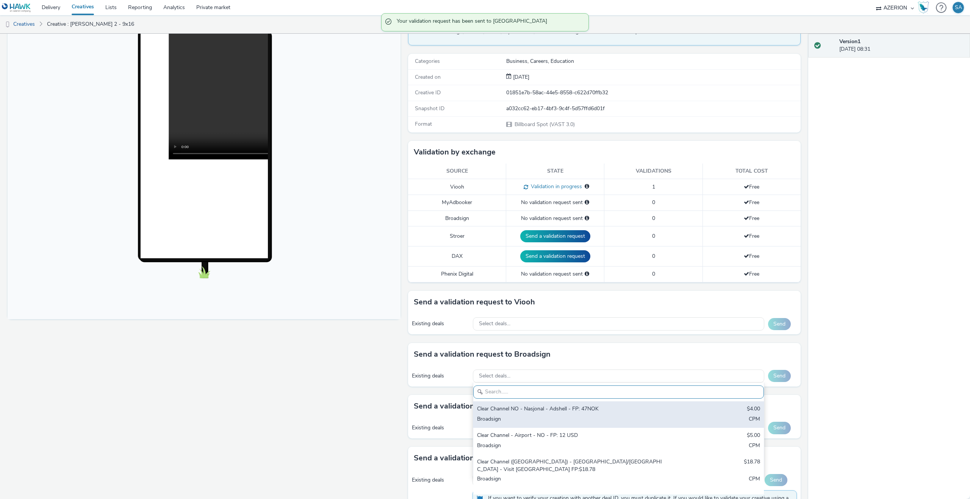
click at [540, 412] on div "Clear Channel NO - Nasjonal - Adshell - FP: 47NOK" at bounding box center [571, 409] width 188 height 9
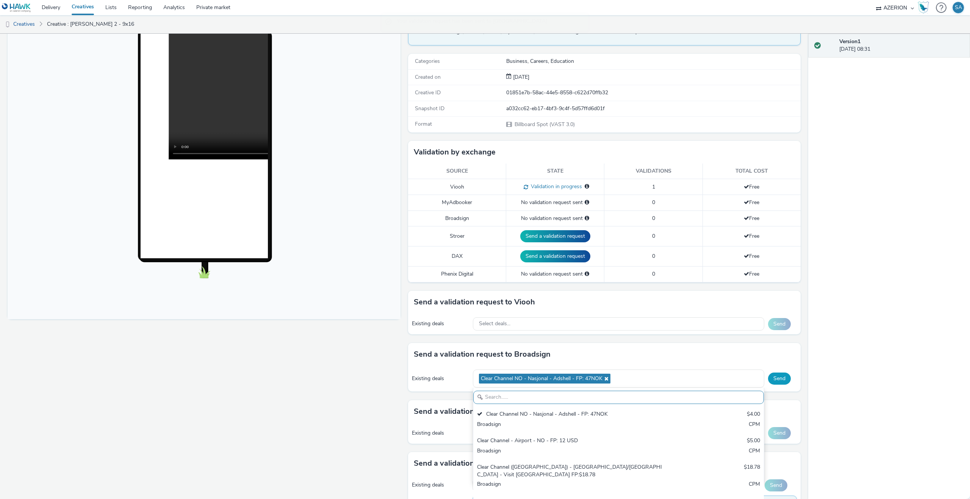
click at [781, 378] on button "Send" at bounding box center [779, 379] width 23 height 12
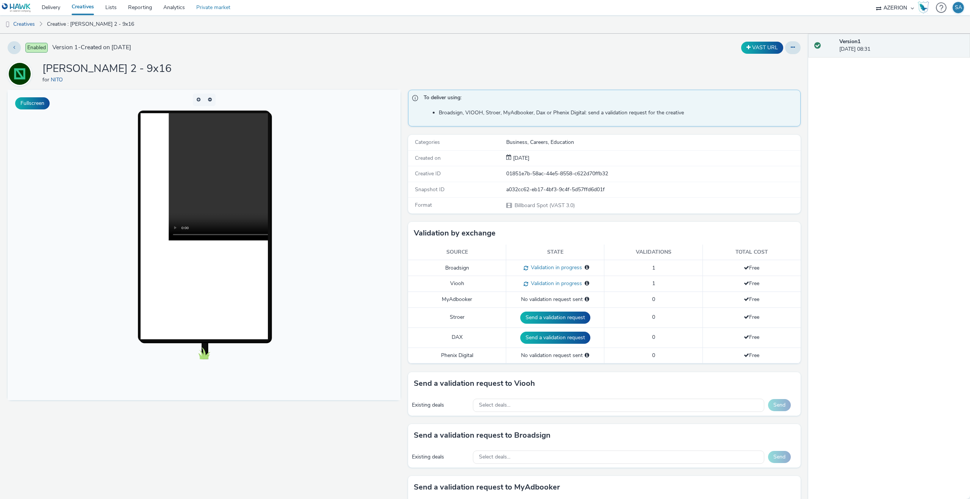
click at [216, 9] on link "Private market" at bounding box center [213, 7] width 45 height 15
